Goal: Task Accomplishment & Management: Use online tool/utility

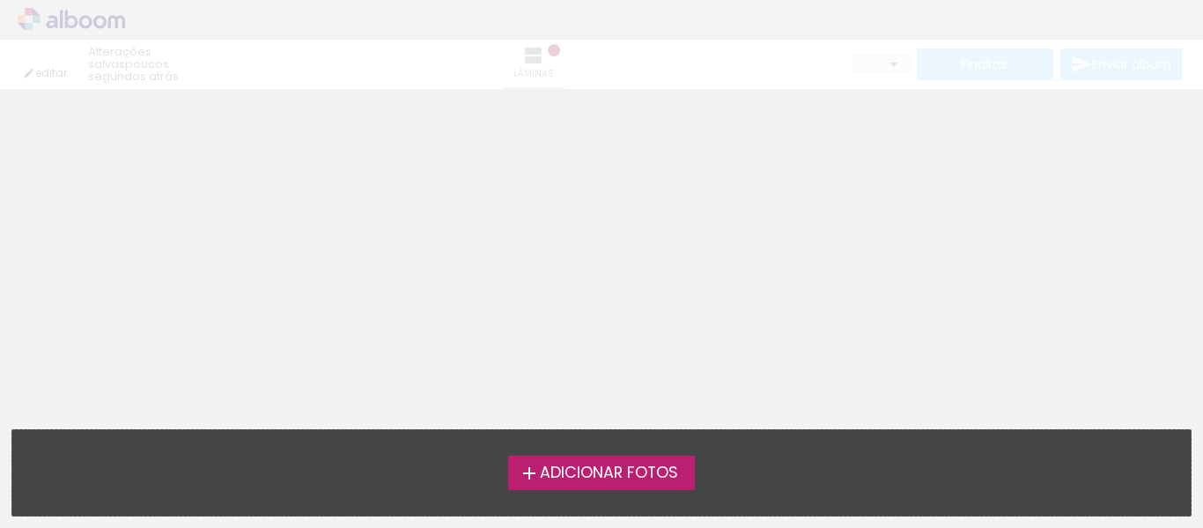
click at [601, 59] on div "editar poucos segundos atrás. Lâminas Finalizar Enviar álbum" at bounding box center [601, 44] width 1203 height 89
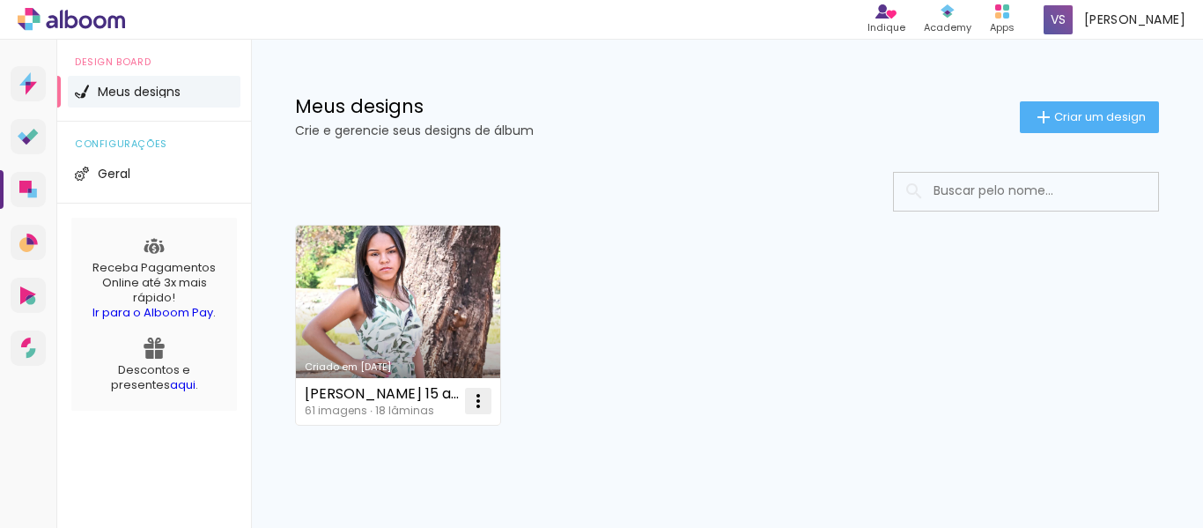
click at [476, 401] on iron-icon at bounding box center [478, 400] width 21 height 21
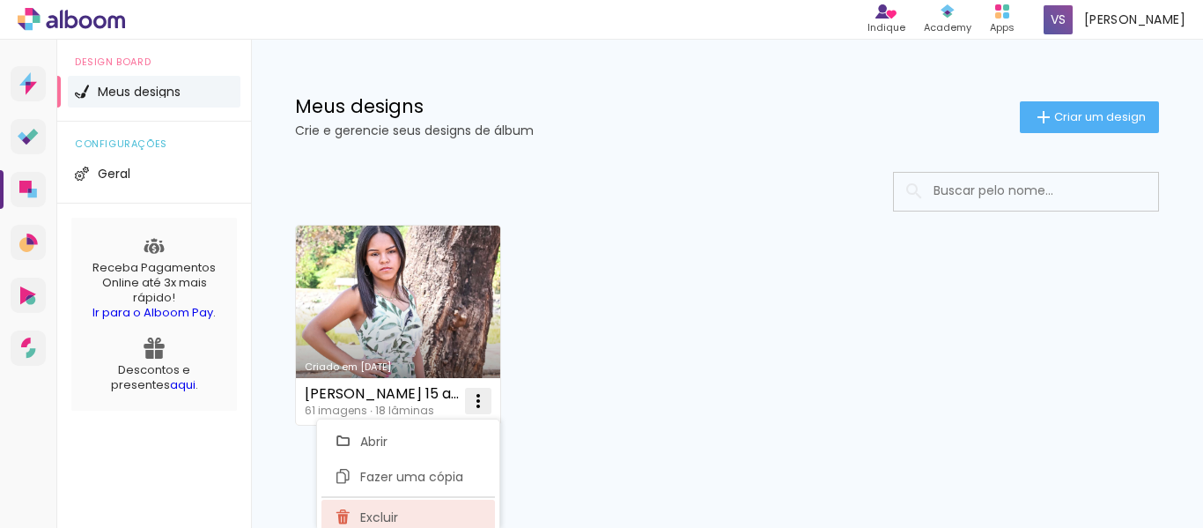
click at [403, 508] on paper-item "Excluir" at bounding box center [409, 517] width 174 height 35
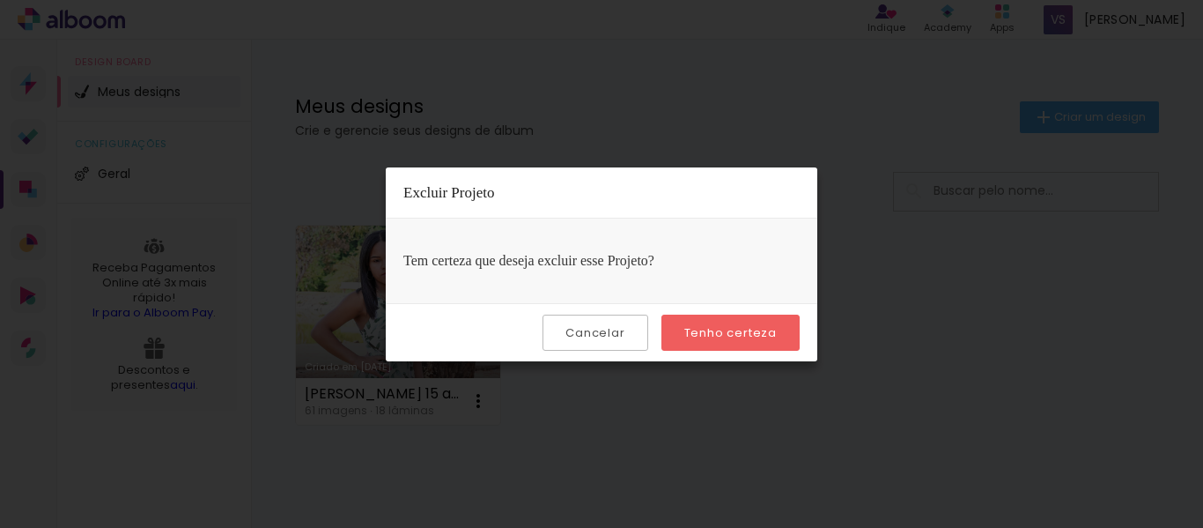
click at [640, 380] on iron-overlay-backdrop at bounding box center [601, 264] width 1203 height 528
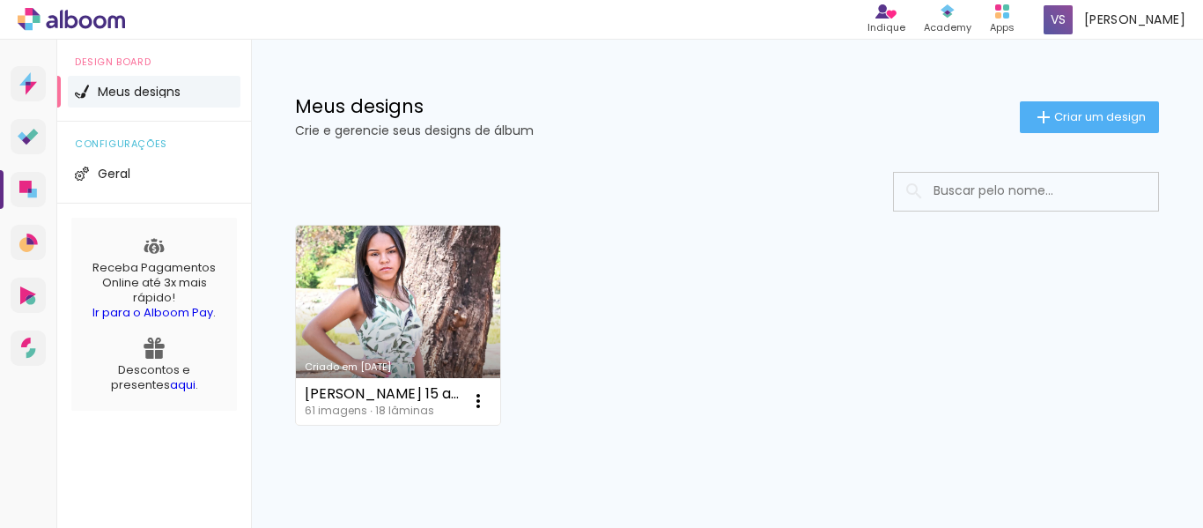
click at [408, 307] on link "Criado em [DATE]" at bounding box center [398, 325] width 204 height 199
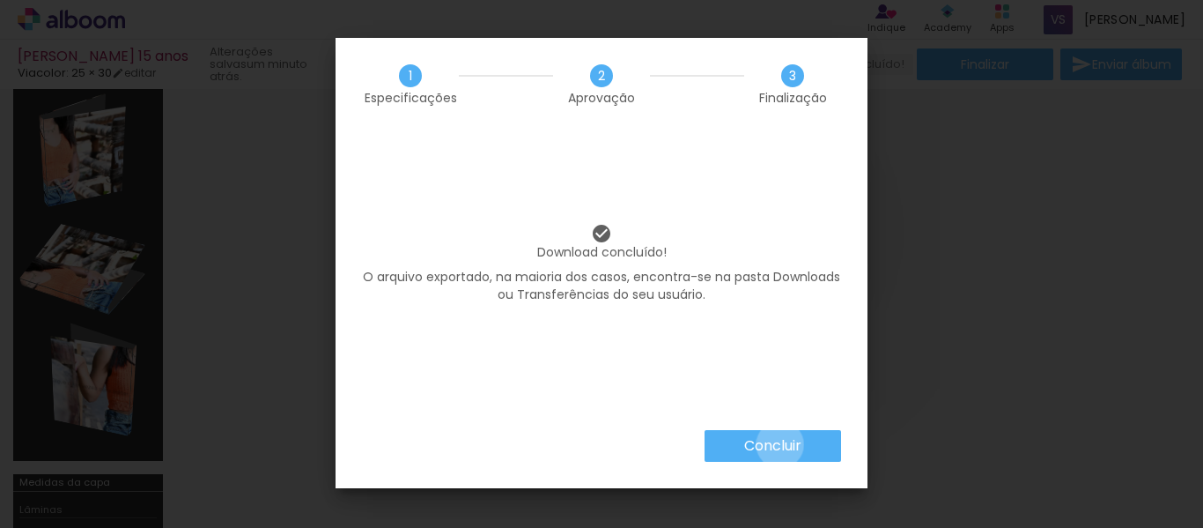
click at [0, 0] on slot "Concluir" at bounding box center [0, 0] width 0 height 0
